Goal: Task Accomplishment & Management: Manage account settings

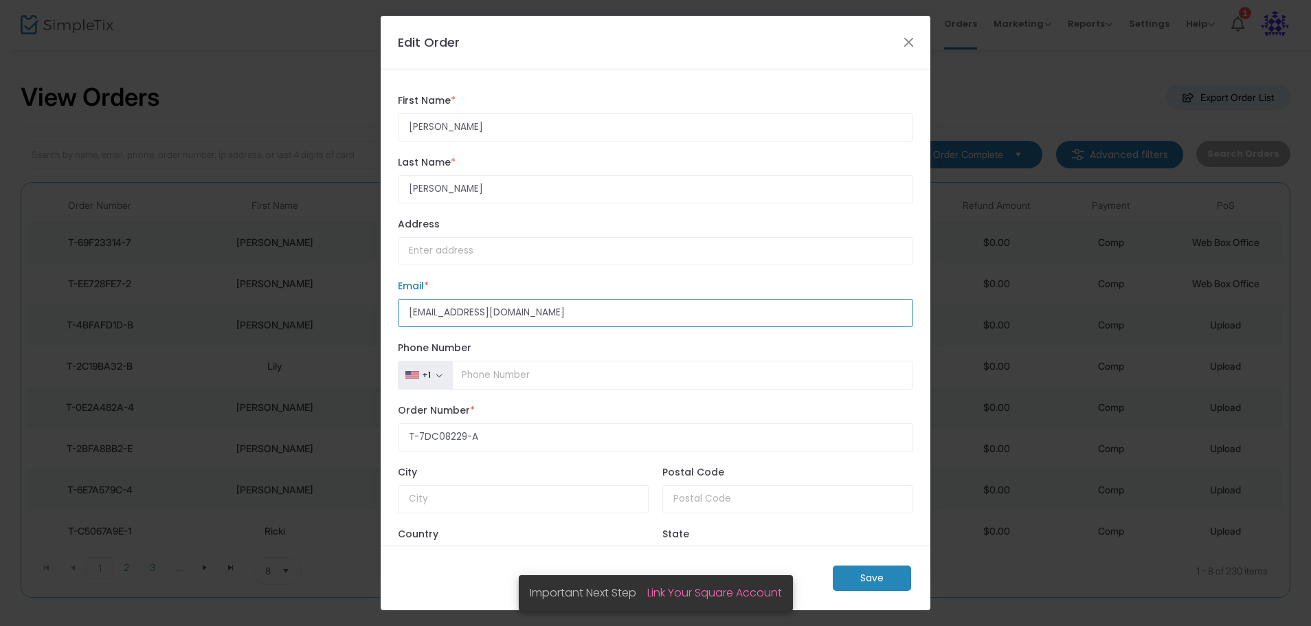
drag, startPoint x: 511, startPoint y: 314, endPoint x: 348, endPoint y: 309, distance: 162.9
click at [348, 309] on ngb-modal-window "Edit Order [PERSON_NAME] First Name * First Name is required. [PERSON_NAME] Las…" at bounding box center [655, 313] width 1311 height 626
paste input "[PERSON_NAME][EMAIL_ADDRESS][DOMAIN_NAME]"
type input "[PERSON_NAME][EMAIL_ADDRESS][DOMAIN_NAME]"
click at [857, 578] on m-button "Save" at bounding box center [872, 577] width 78 height 25
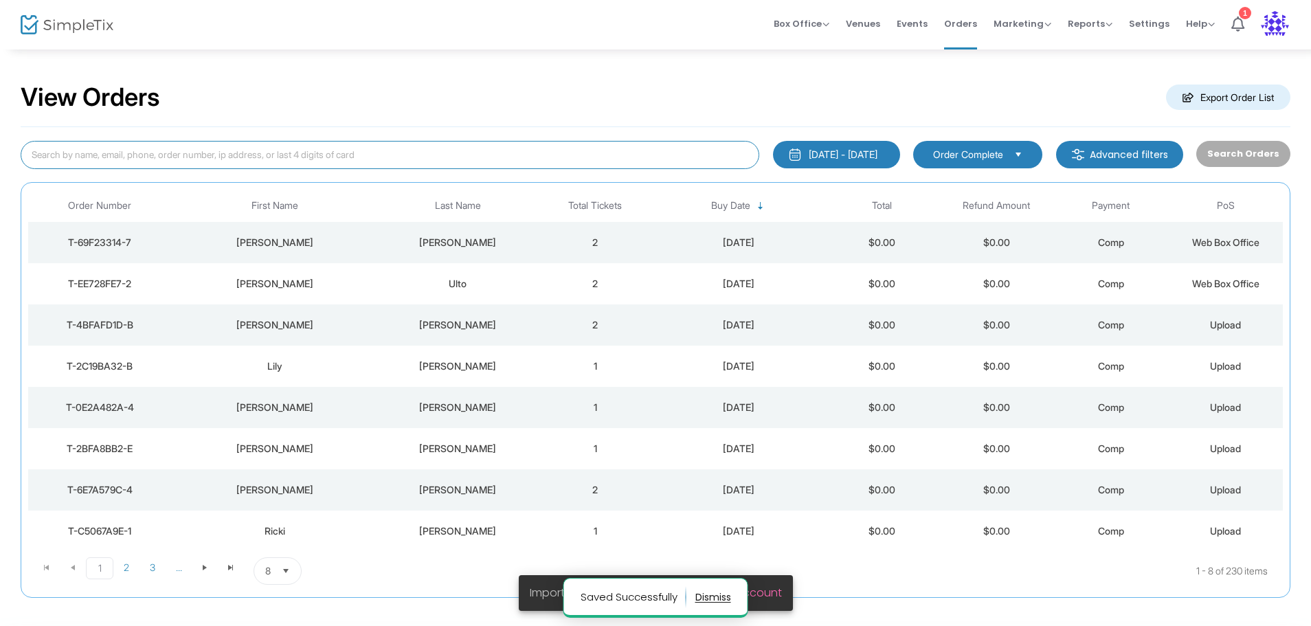
click at [181, 153] on input at bounding box center [390, 155] width 739 height 28
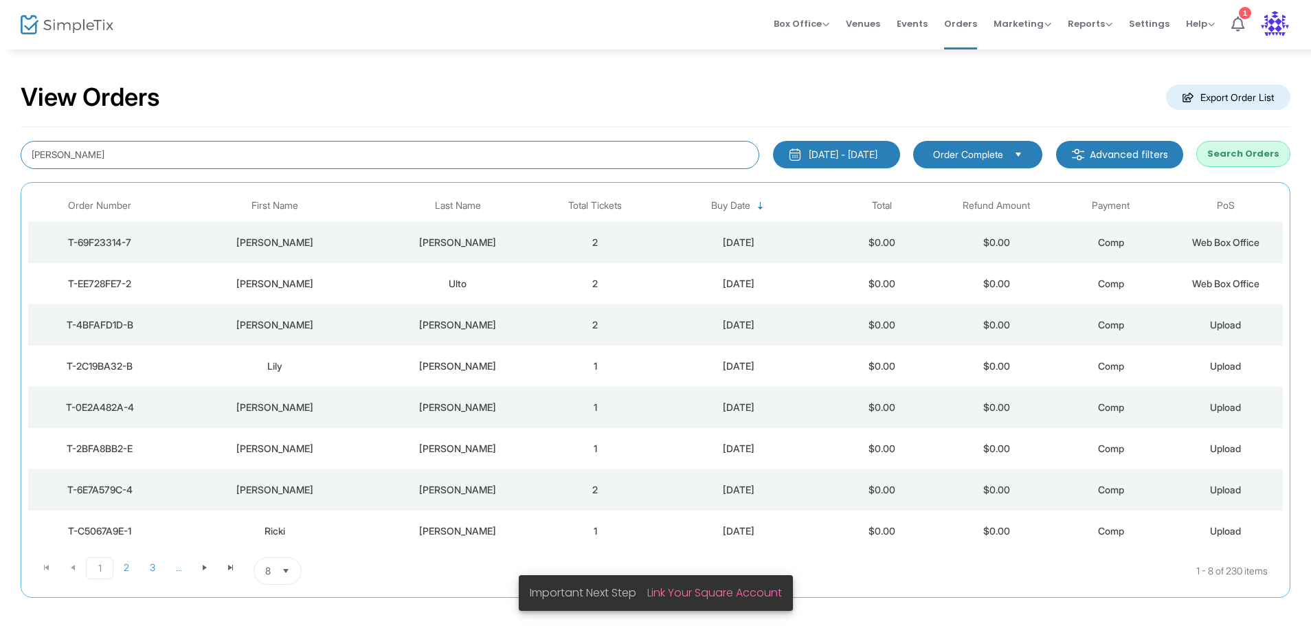
type input "[PERSON_NAME]"
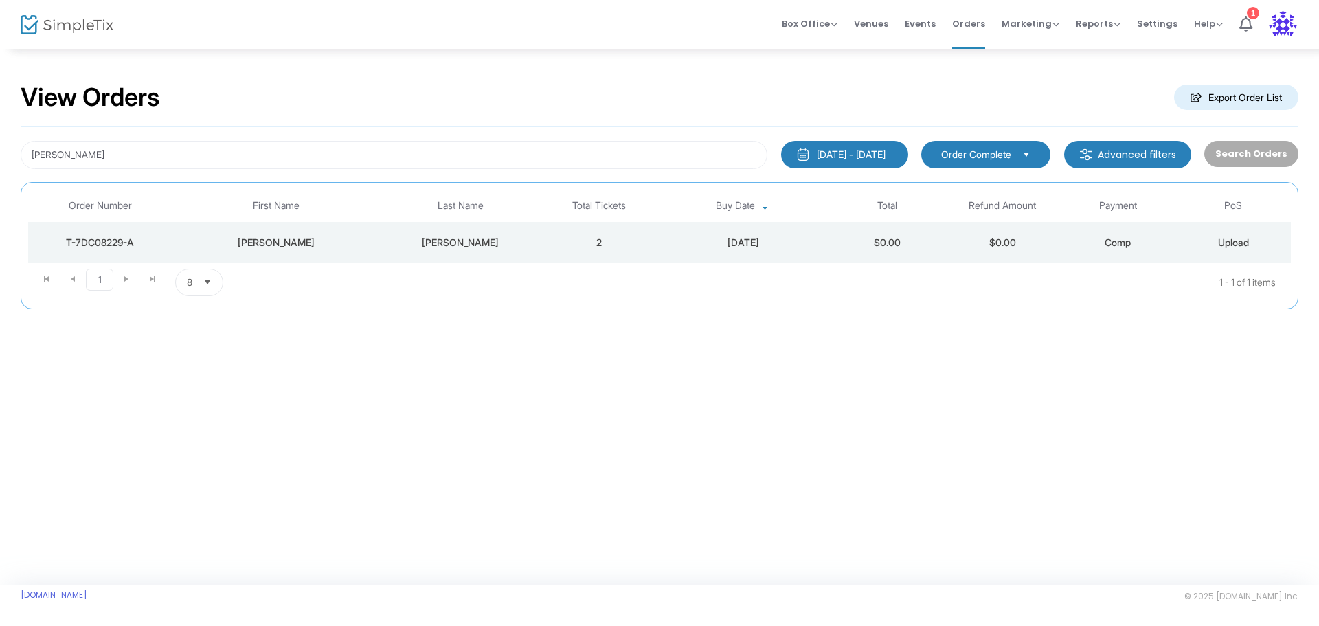
click at [650, 244] on td "2" at bounding box center [598, 242] width 115 height 41
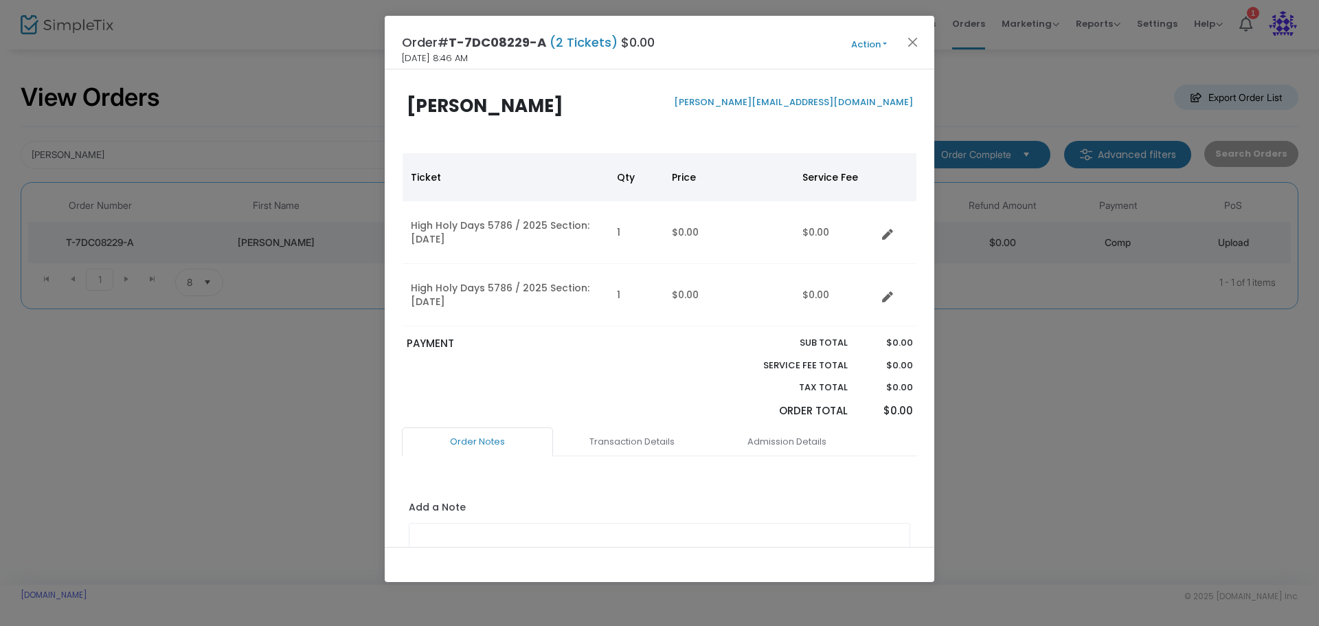
click at [887, 42] on button "Action" at bounding box center [869, 44] width 82 height 15
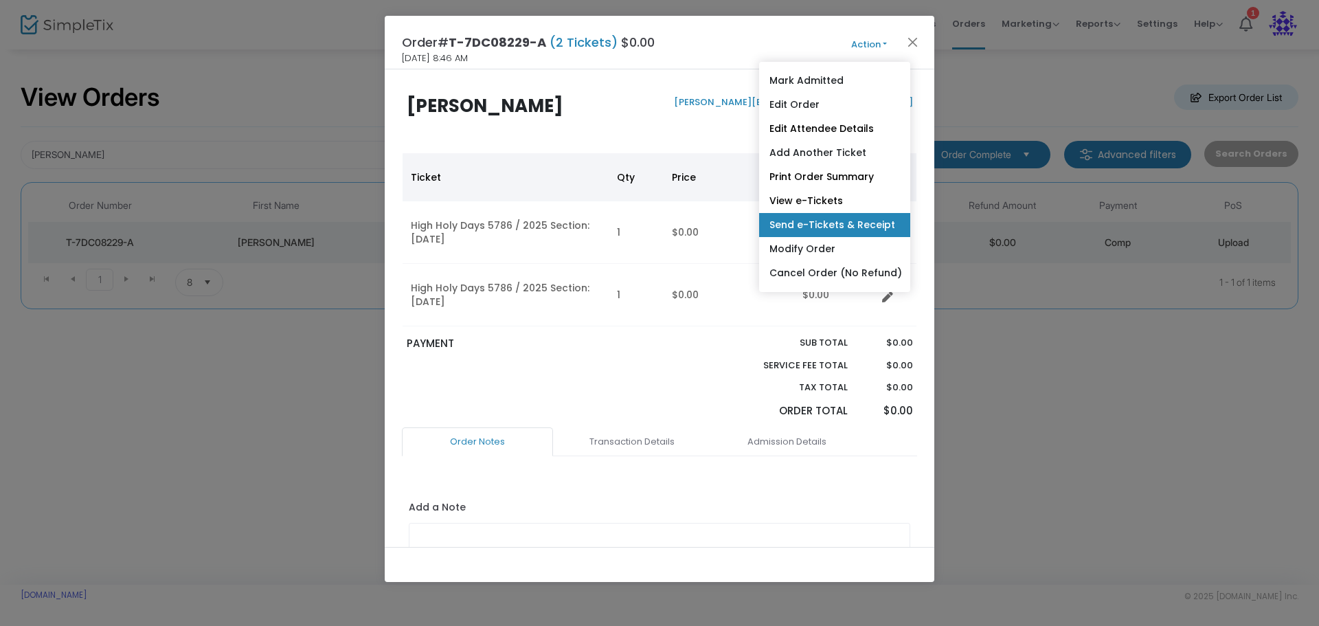
click at [807, 223] on link "Send e-Tickets & Receipt" at bounding box center [834, 225] width 151 height 24
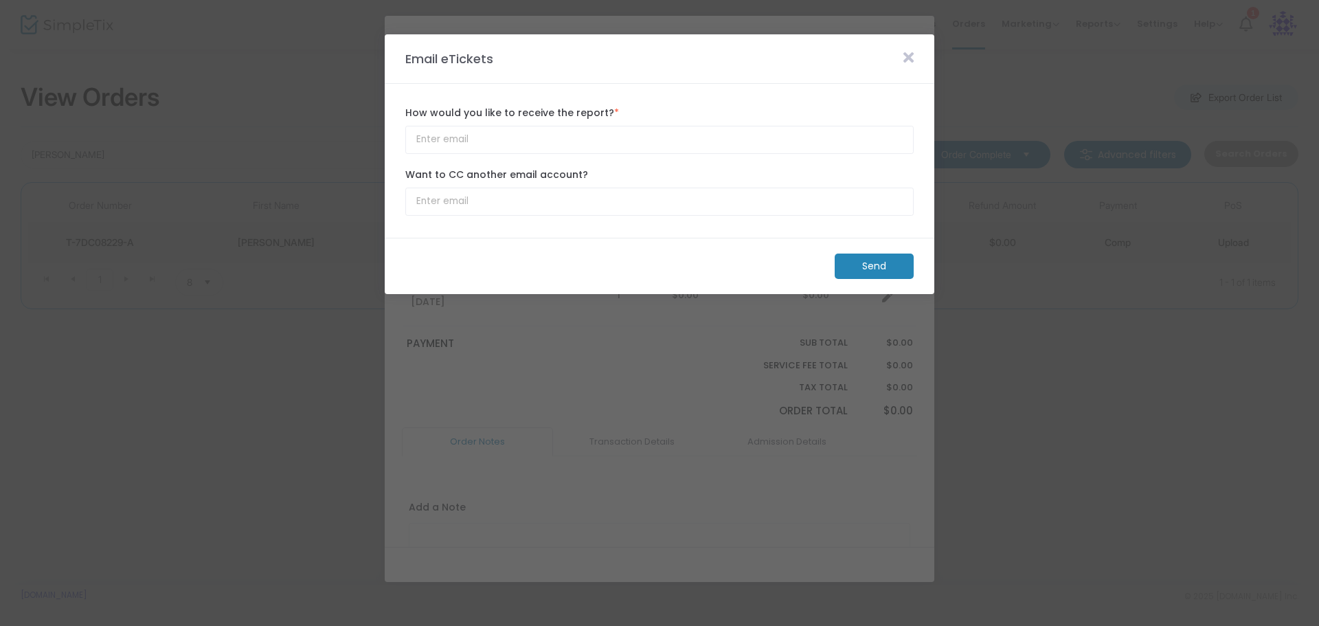
type input "[PERSON_NAME][EMAIL_ADDRESS][DOMAIN_NAME]"
click at [863, 268] on m-button "Send" at bounding box center [874, 266] width 79 height 25
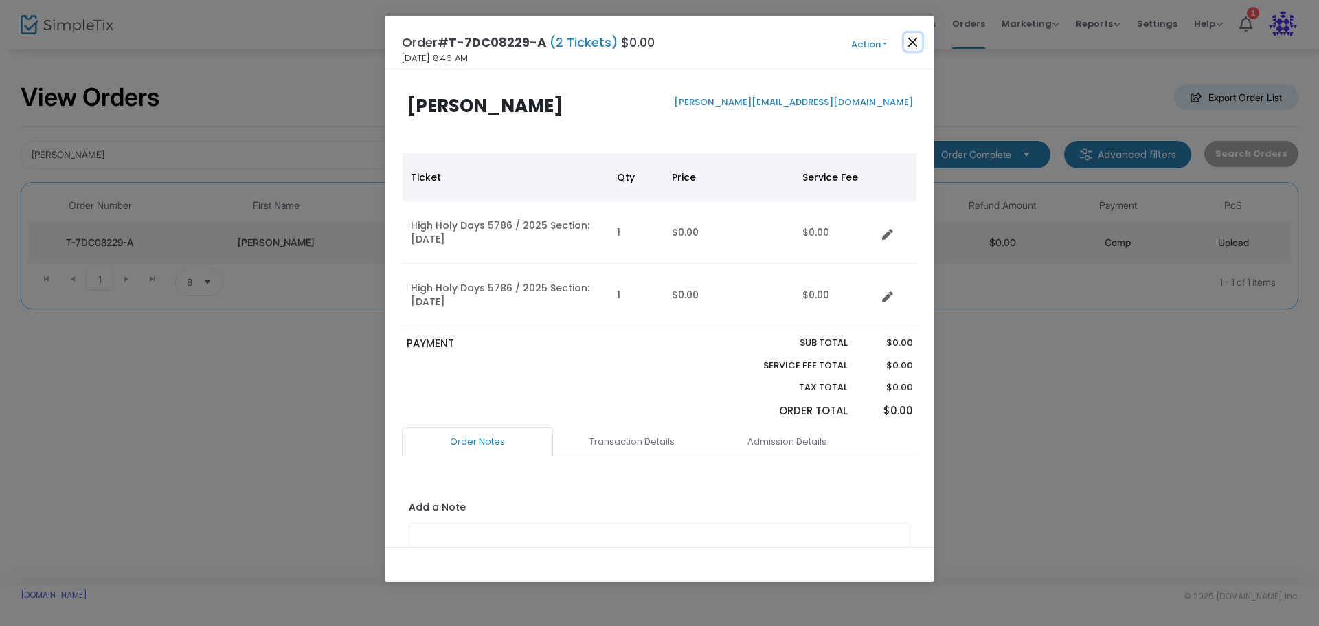
click at [910, 39] on button "Close" at bounding box center [913, 42] width 18 height 18
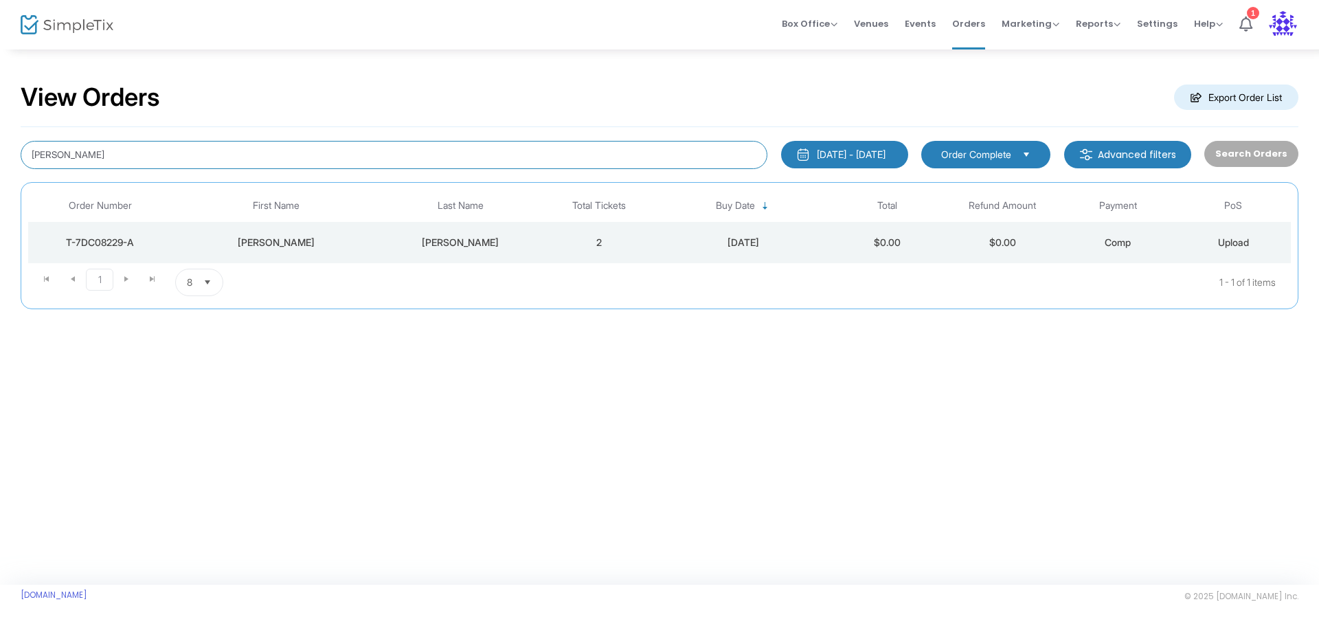
drag, startPoint x: 120, startPoint y: 163, endPoint x: -73, endPoint y: 144, distance: 194.0
click at [0, 144] on html "Processing... please wait Box Office Sell Tickets Bookings Sell Season Pass Ven…" at bounding box center [659, 313] width 1319 height 626
type input "[PERSON_NAME]"
